Goal: Register for event/course

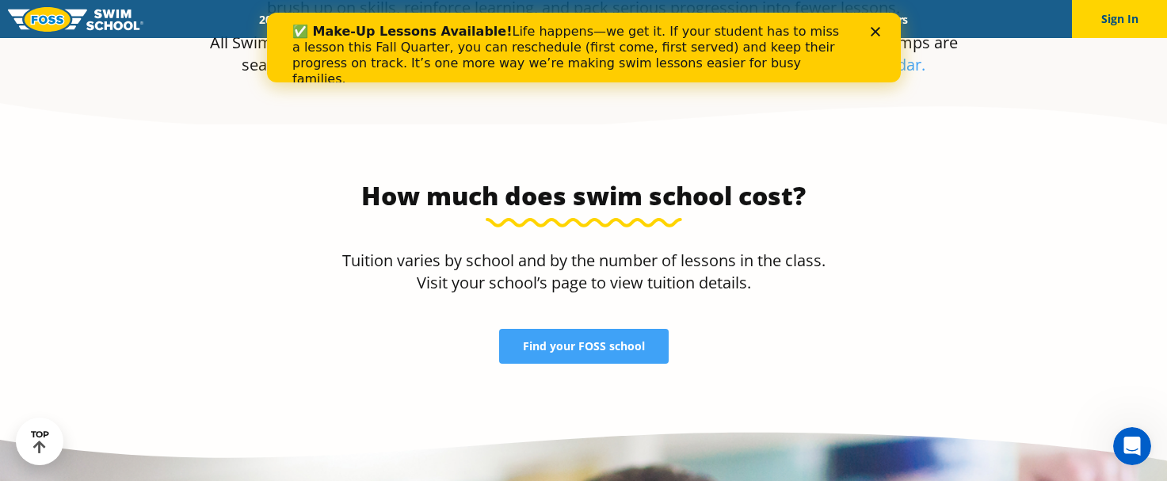
scroll to position [3188, 0]
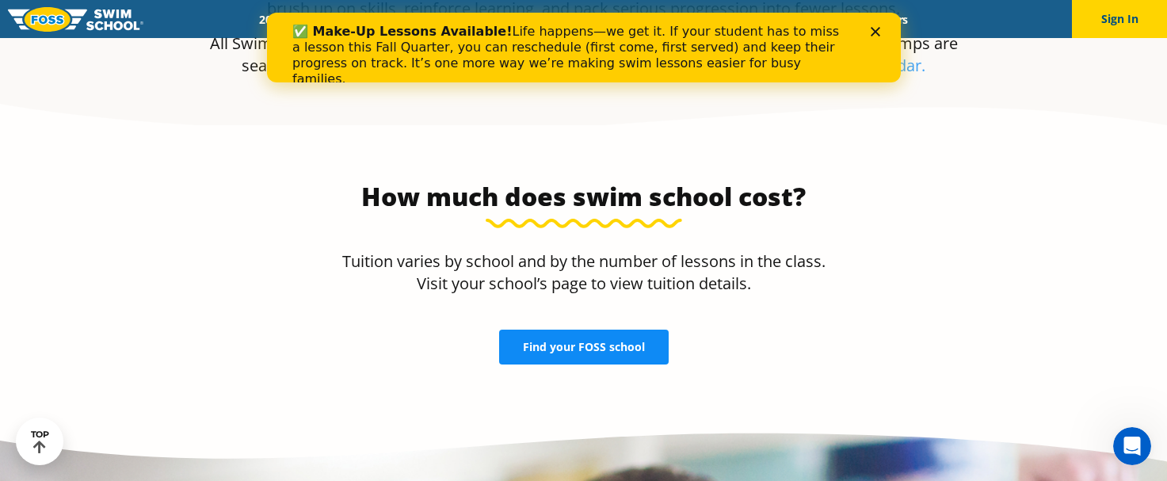
click at [579, 342] on span "Find your FOSS school" at bounding box center [584, 347] width 122 height 11
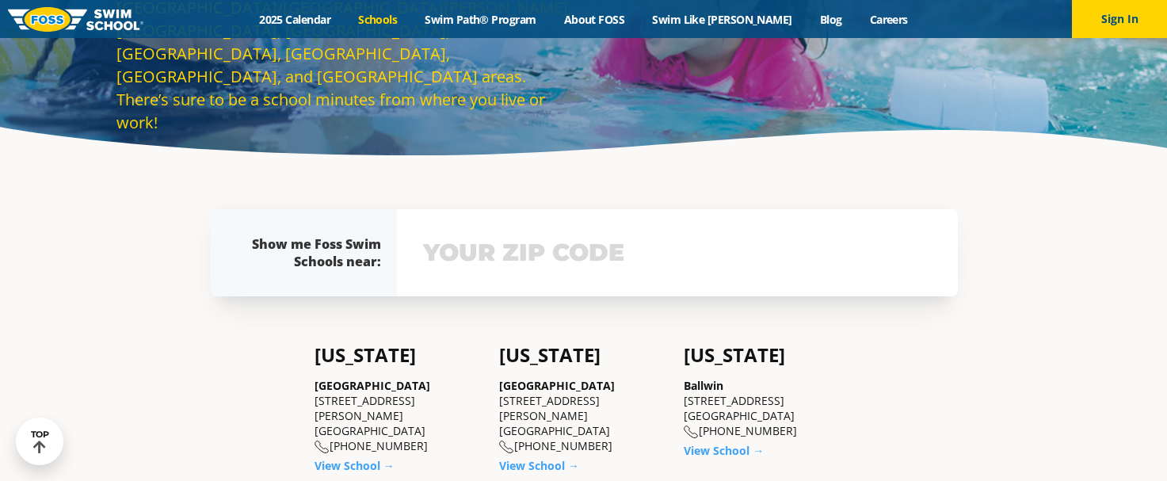
click at [502, 262] on input "text" at bounding box center [677, 253] width 517 height 46
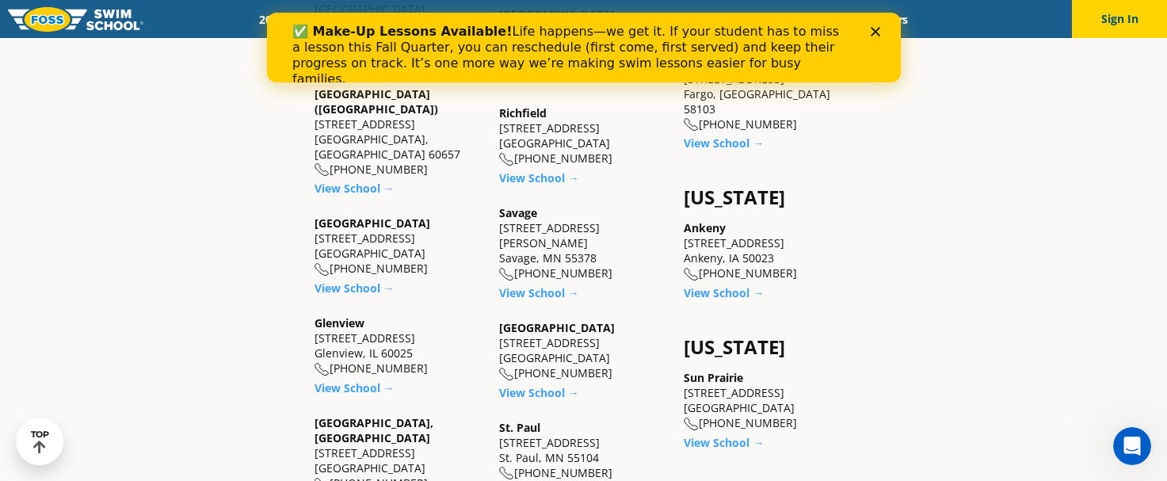
scroll to position [1112, 0]
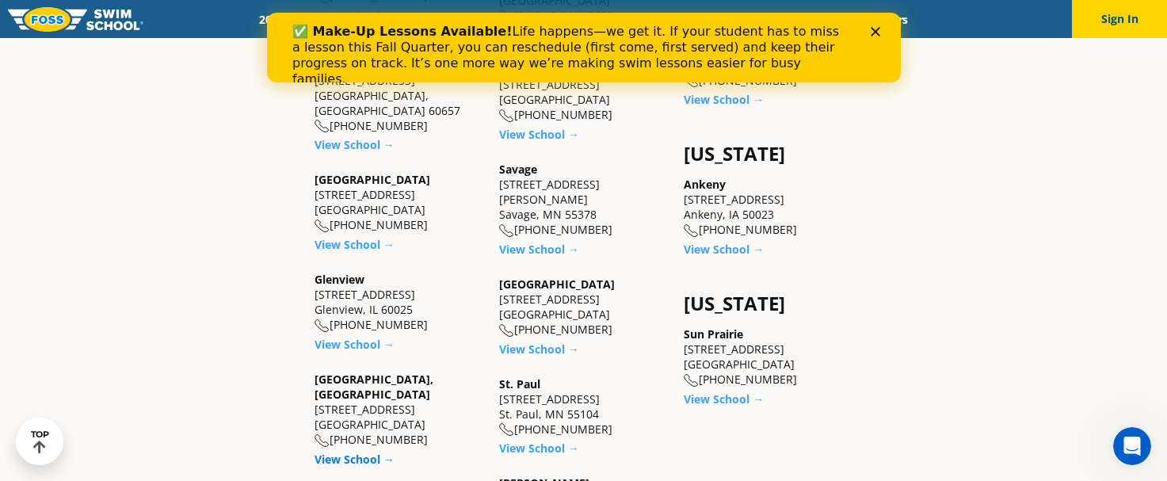
click at [363, 452] on link "View School →" at bounding box center [355, 459] width 80 height 15
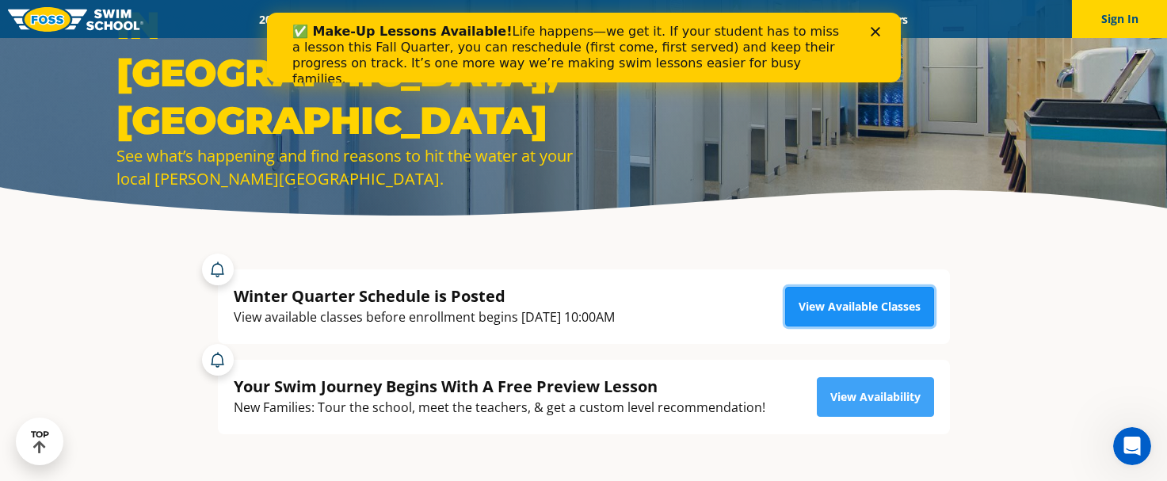
click at [808, 304] on link "View Available Classes" at bounding box center [859, 307] width 149 height 40
